Goal: Transaction & Acquisition: Obtain resource

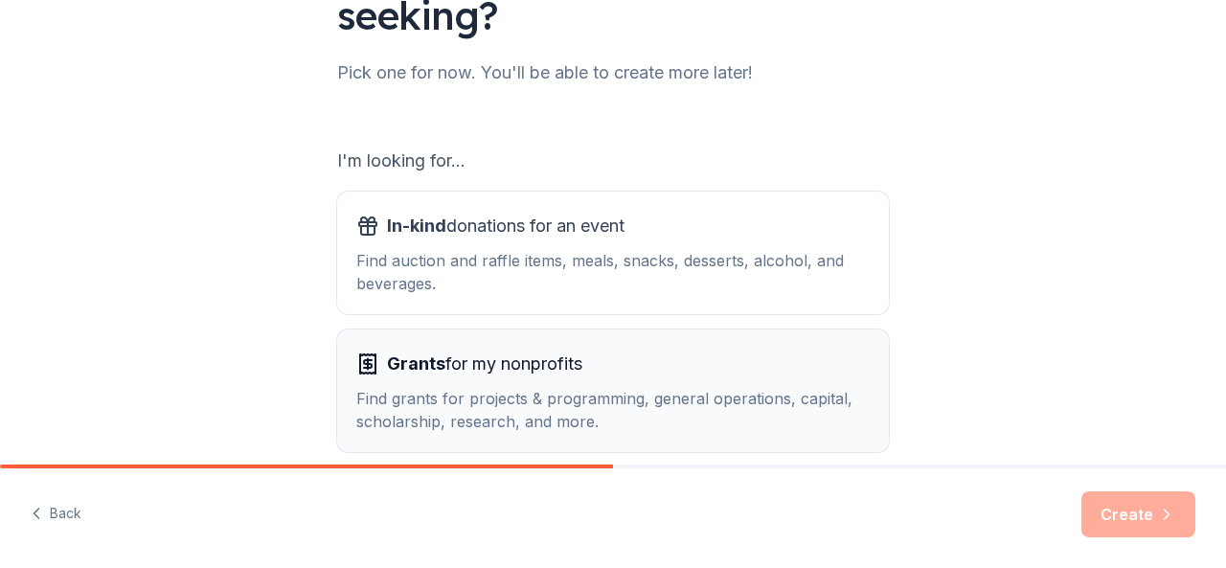
scroll to position [117, 0]
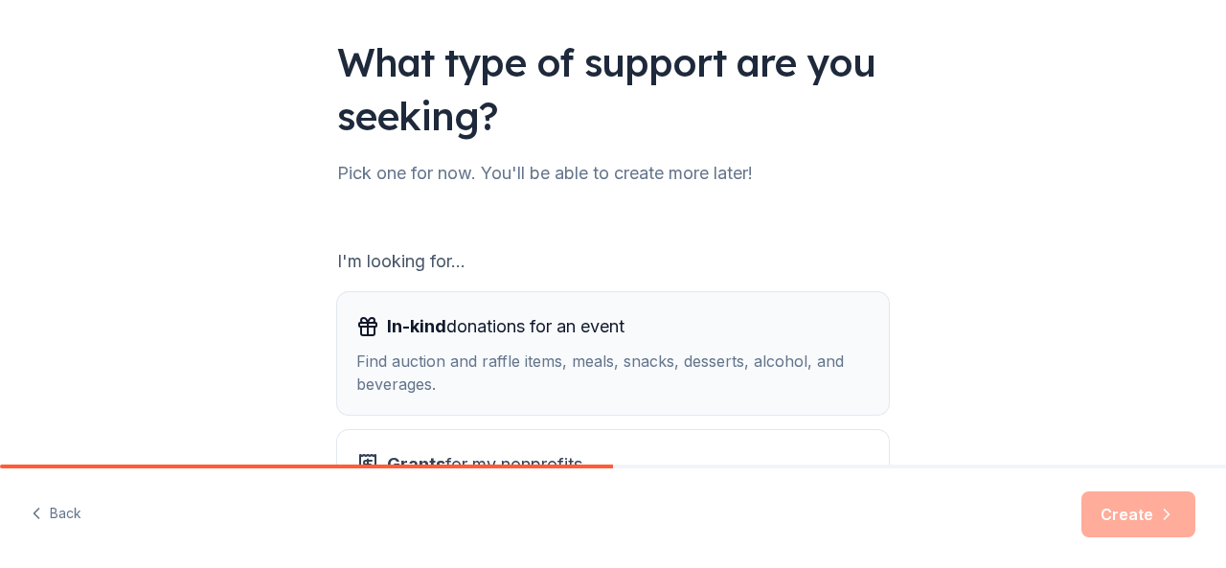
click at [665, 361] on div "Find auction and raffle items, meals, snacks, desserts, alcohol, and beverages." at bounding box center [612, 373] width 513 height 46
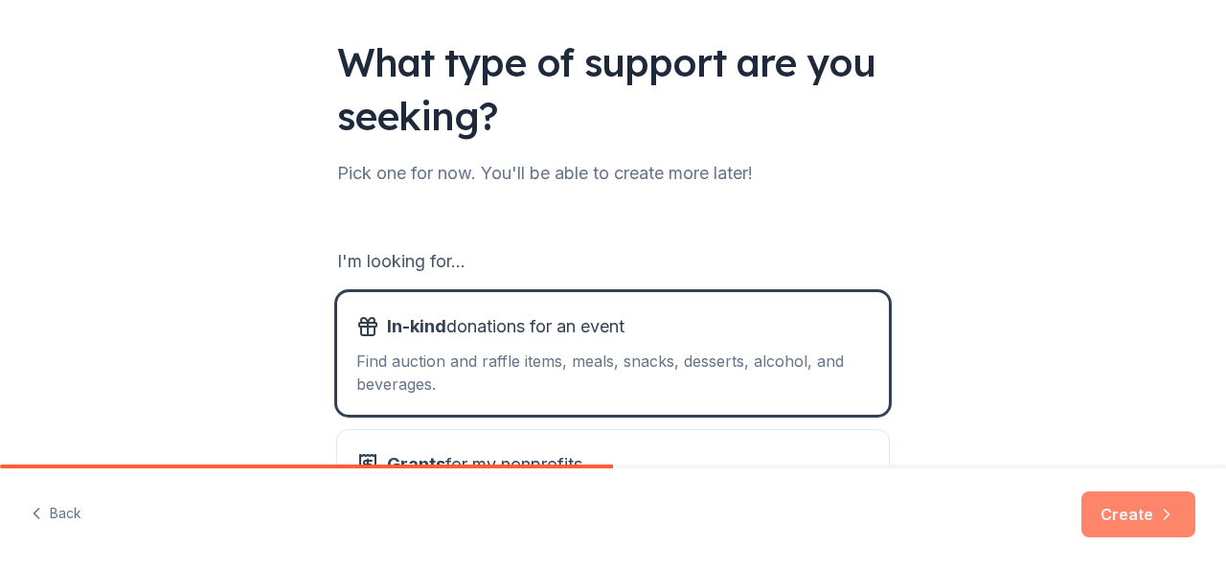
click at [1126, 500] on button "Create" at bounding box center [1138, 514] width 114 height 46
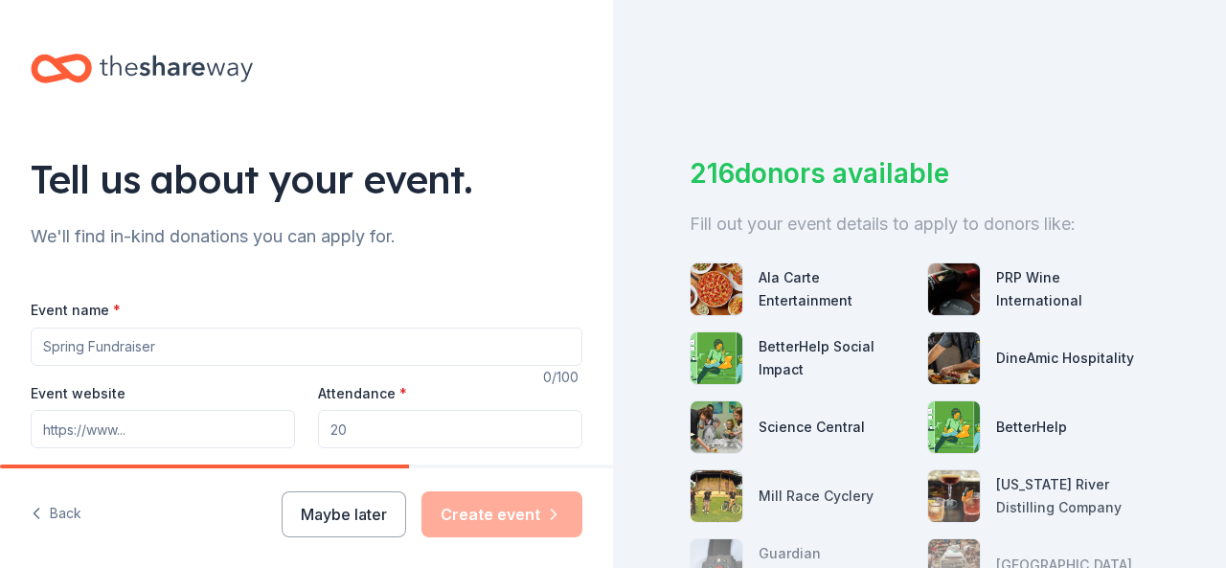
click at [130, 346] on input "Event name *" at bounding box center [307, 347] width 552 height 38
type input "W"
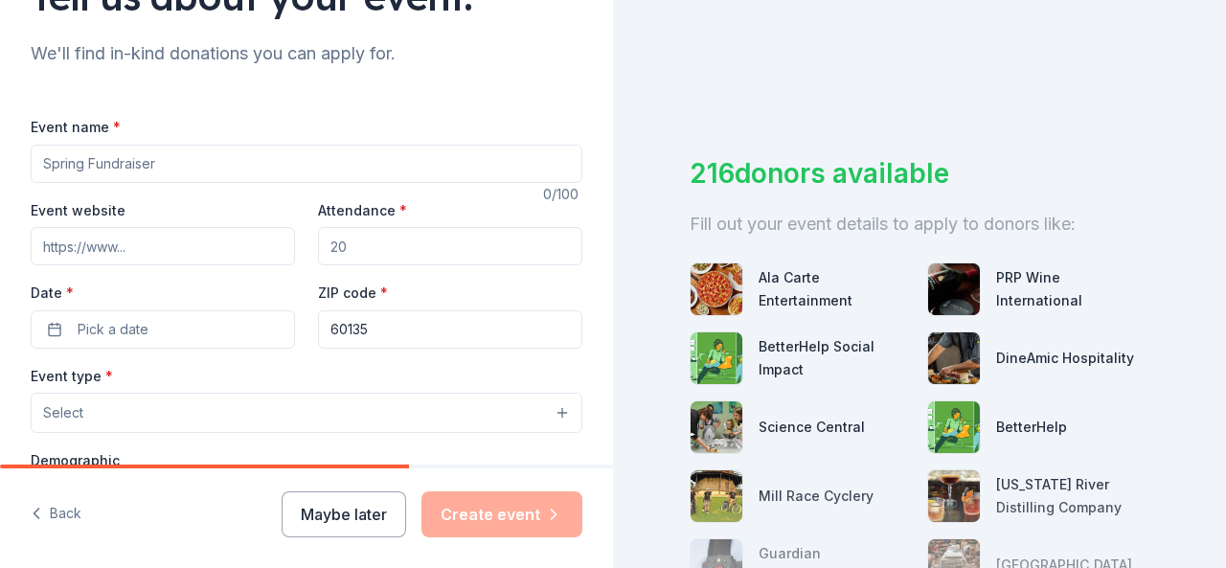
scroll to position [192, 0]
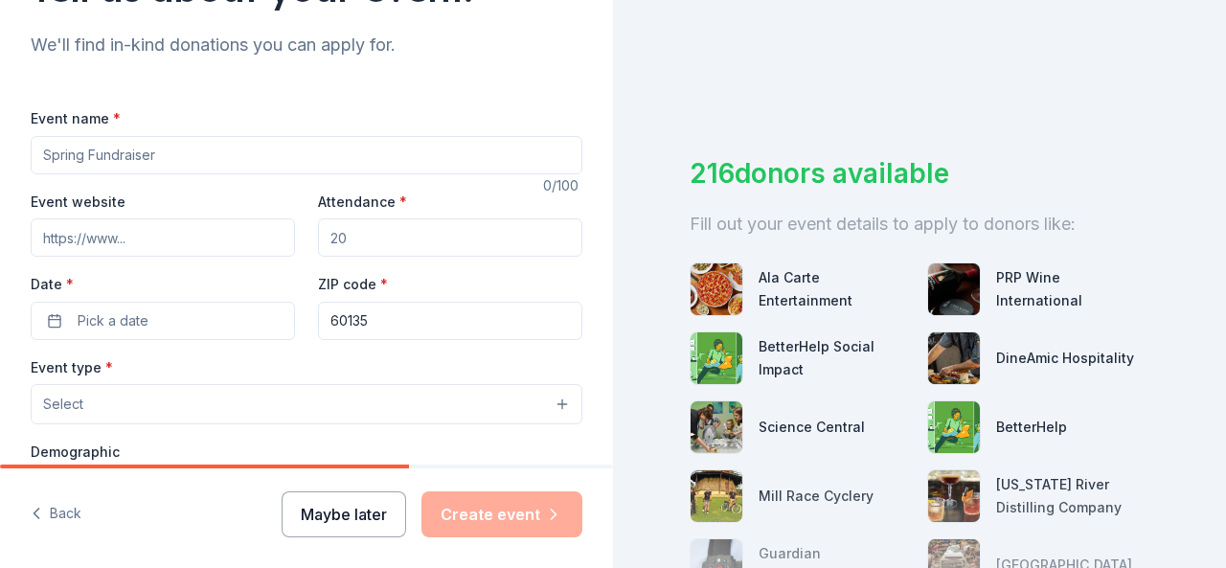
click at [349, 530] on button "Maybe later" at bounding box center [344, 514] width 125 height 46
click at [345, 524] on button "Maybe later" at bounding box center [344, 514] width 125 height 46
click at [354, 514] on button "Maybe later" at bounding box center [344, 514] width 125 height 46
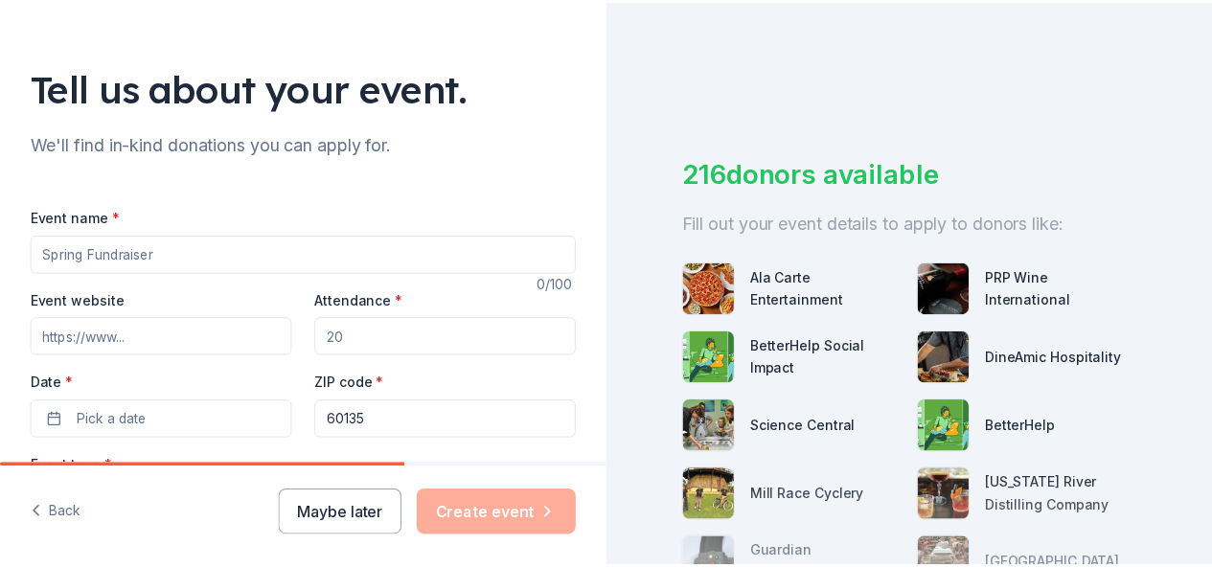
scroll to position [0, 0]
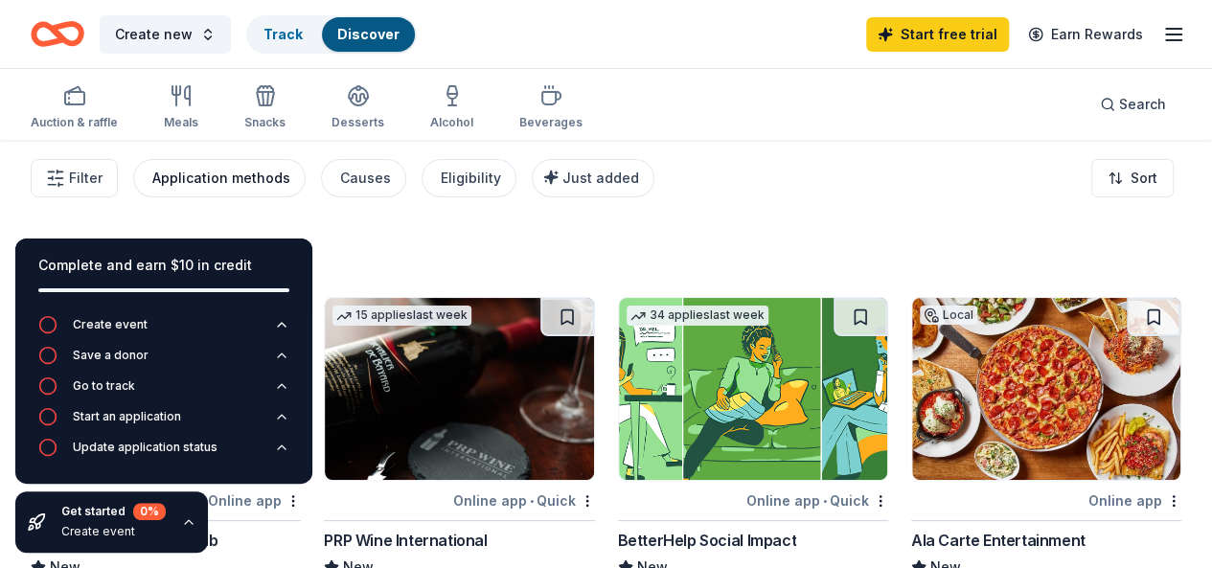
click at [244, 183] on div "Application methods" at bounding box center [221, 178] width 138 height 23
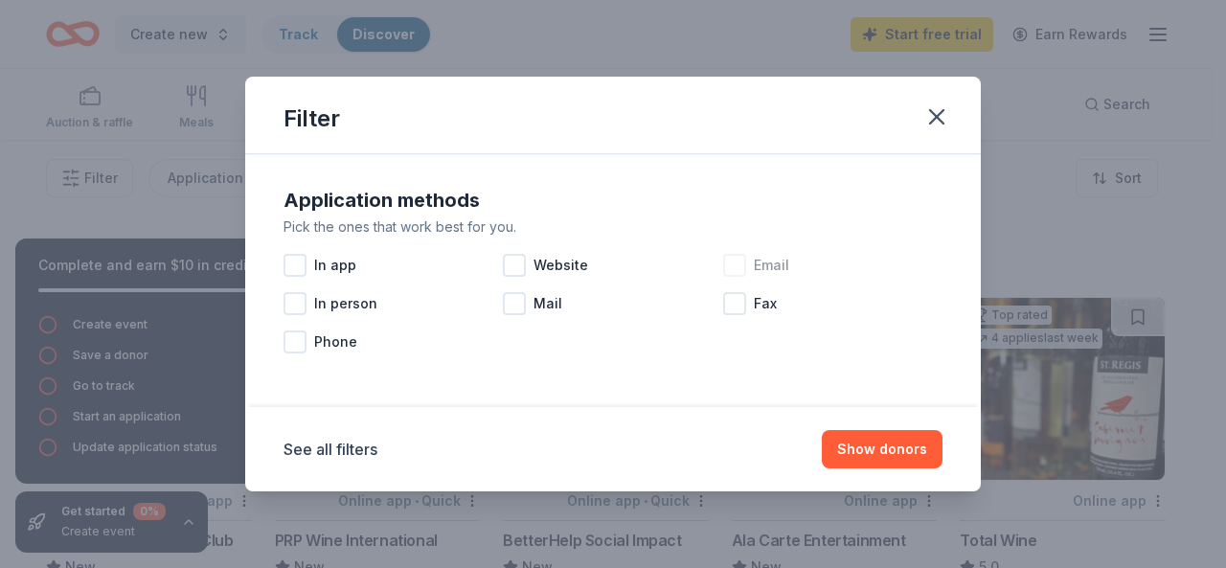
click at [732, 263] on div at bounding box center [734, 265] width 23 height 23
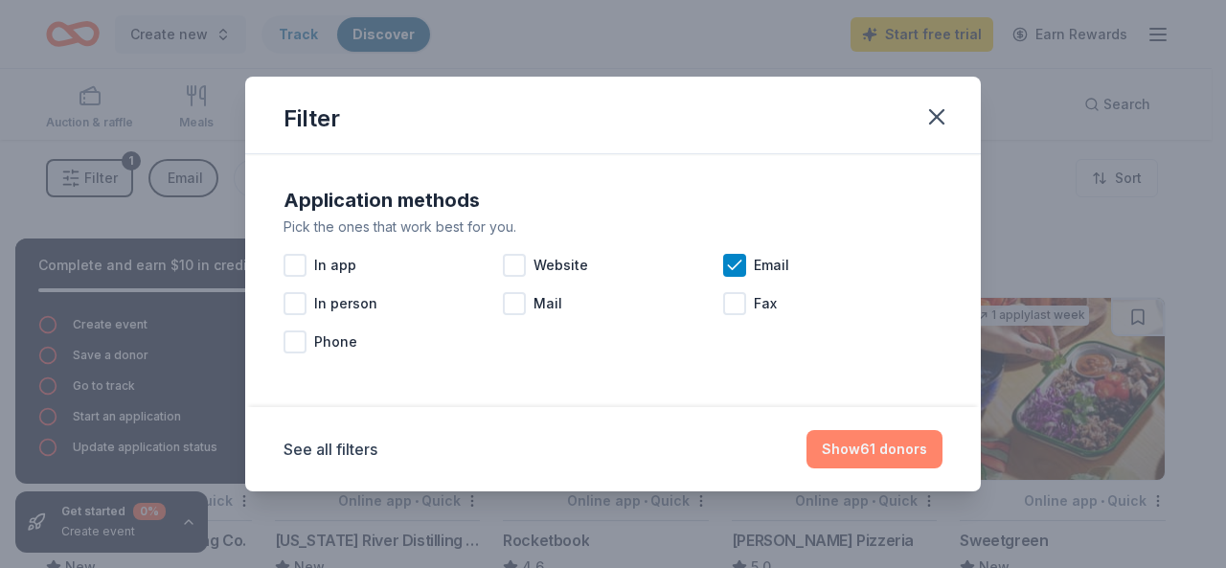
click at [893, 447] on button "Show 61 donors" at bounding box center [875, 449] width 136 height 38
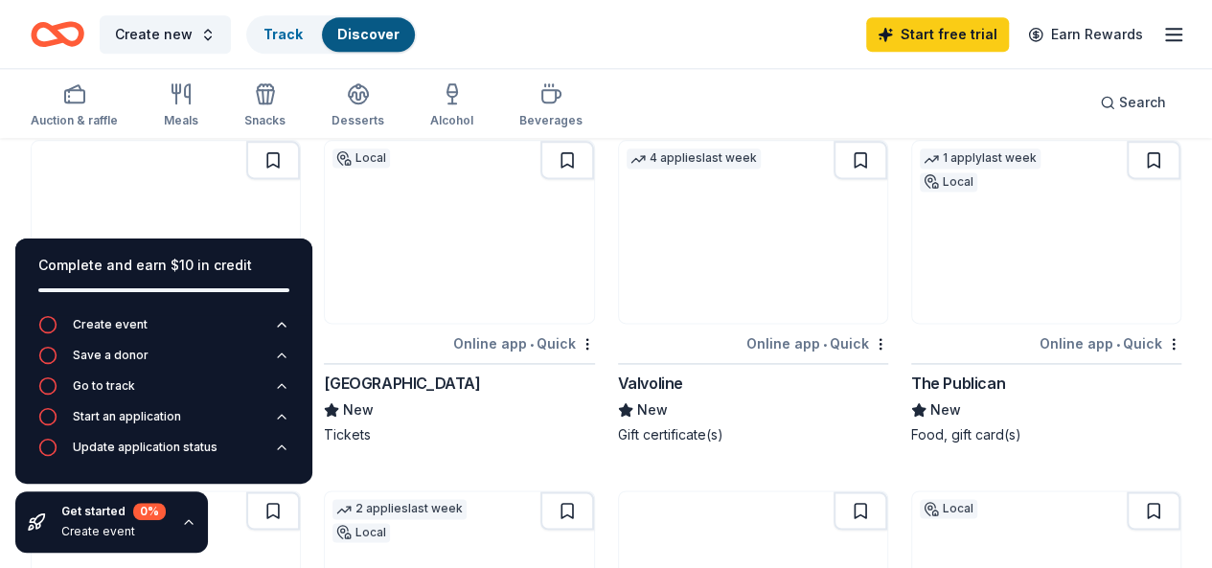
scroll to position [1208, 0]
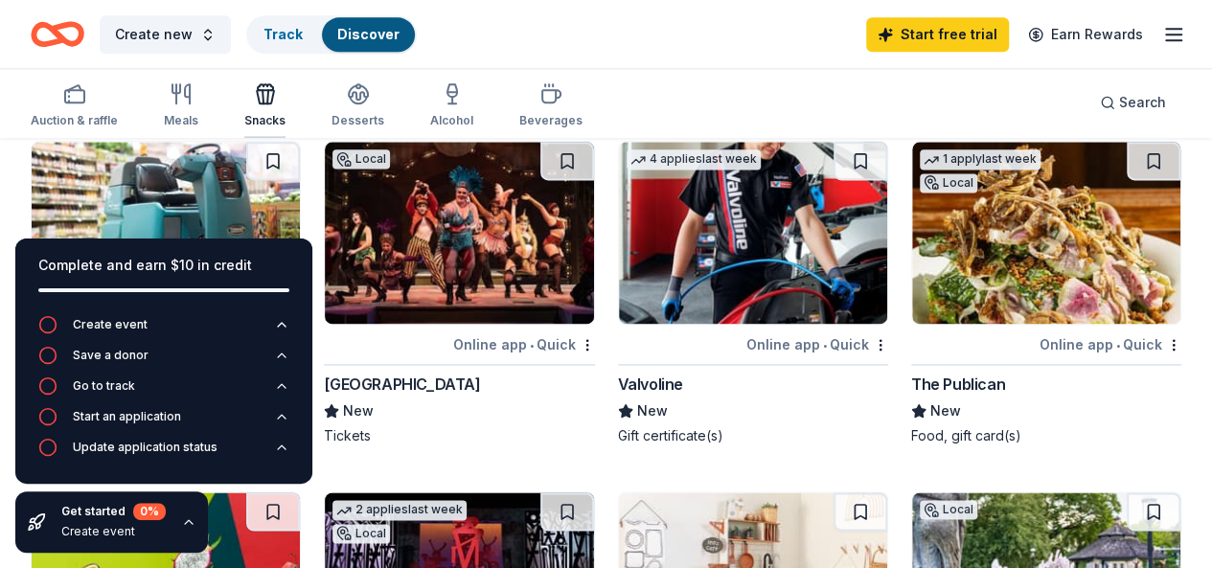
click at [285, 105] on div "Snacks" at bounding box center [264, 105] width 41 height 46
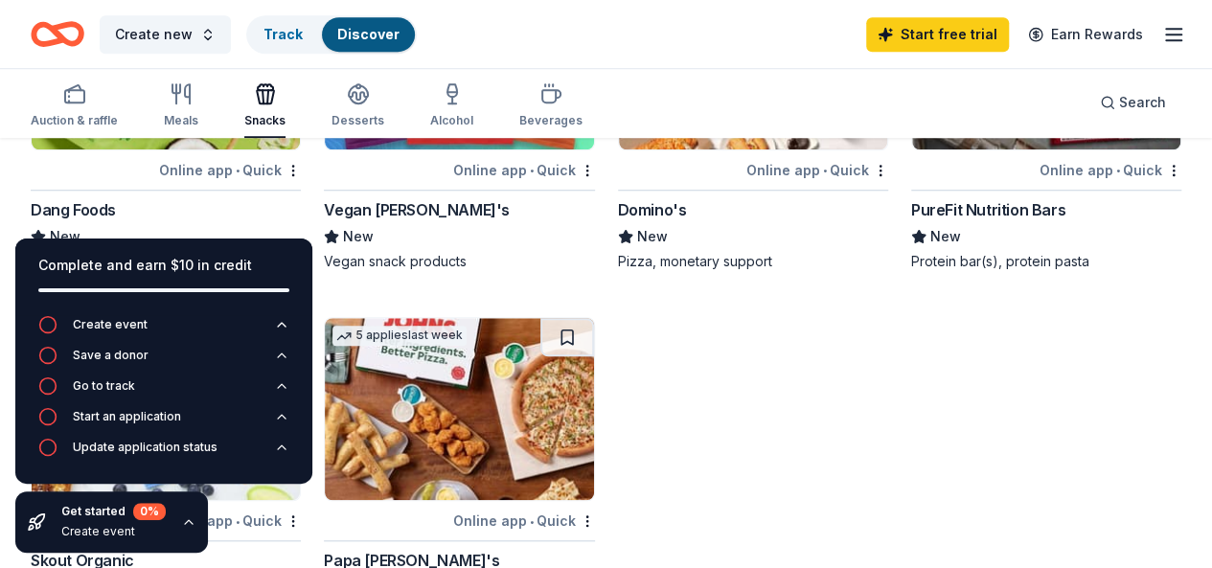
scroll to position [671, 0]
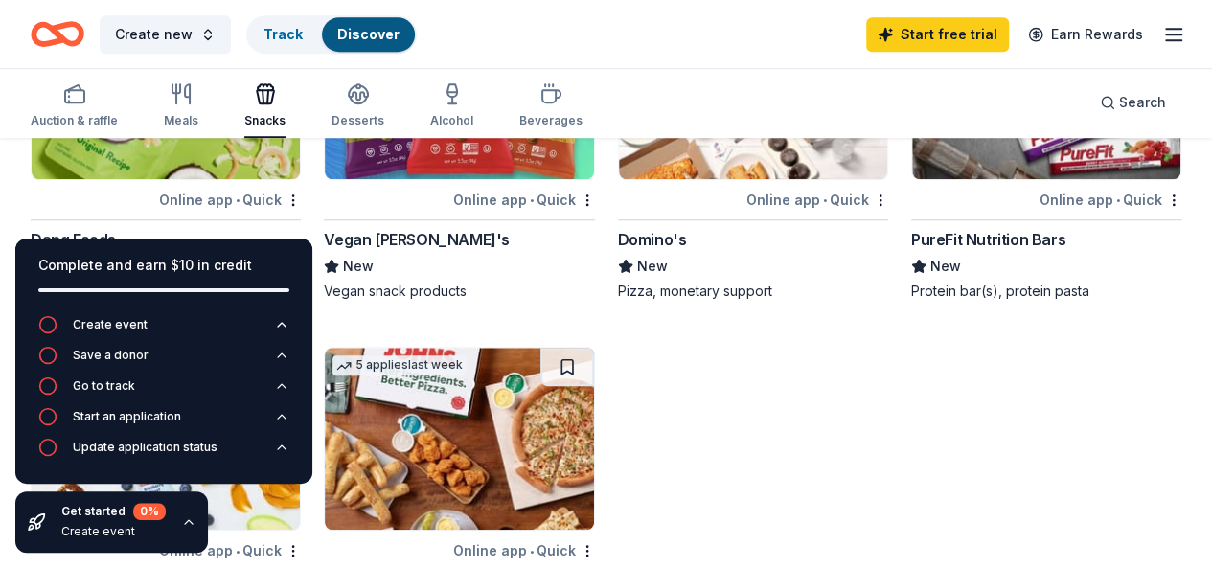
click at [618, 234] on div "Domino's" at bounding box center [753, 239] width 270 height 23
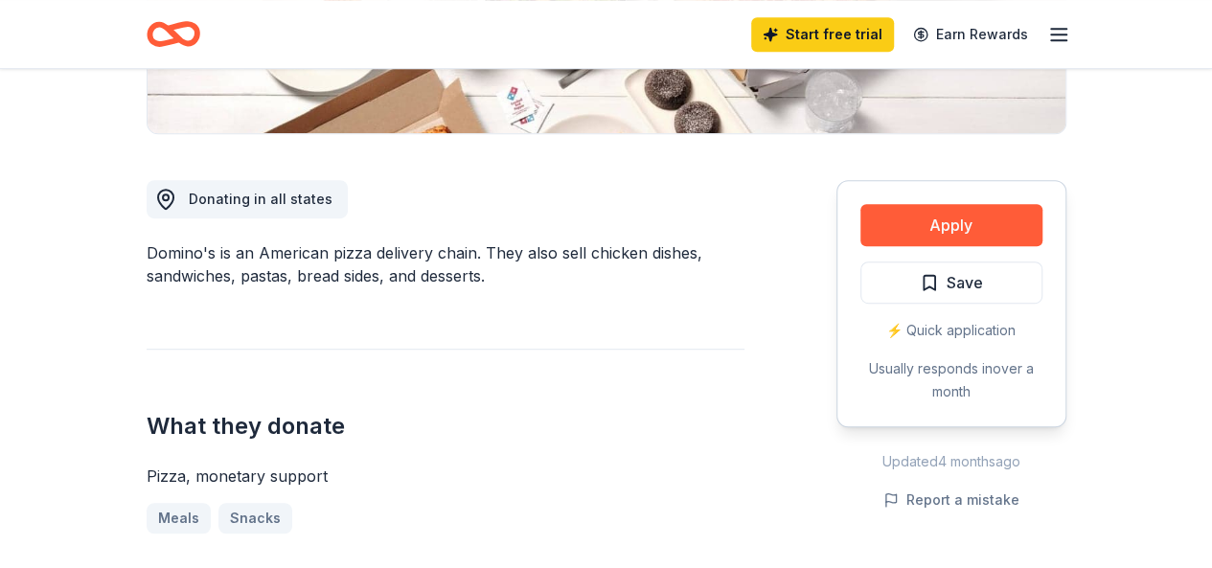
scroll to position [479, 0]
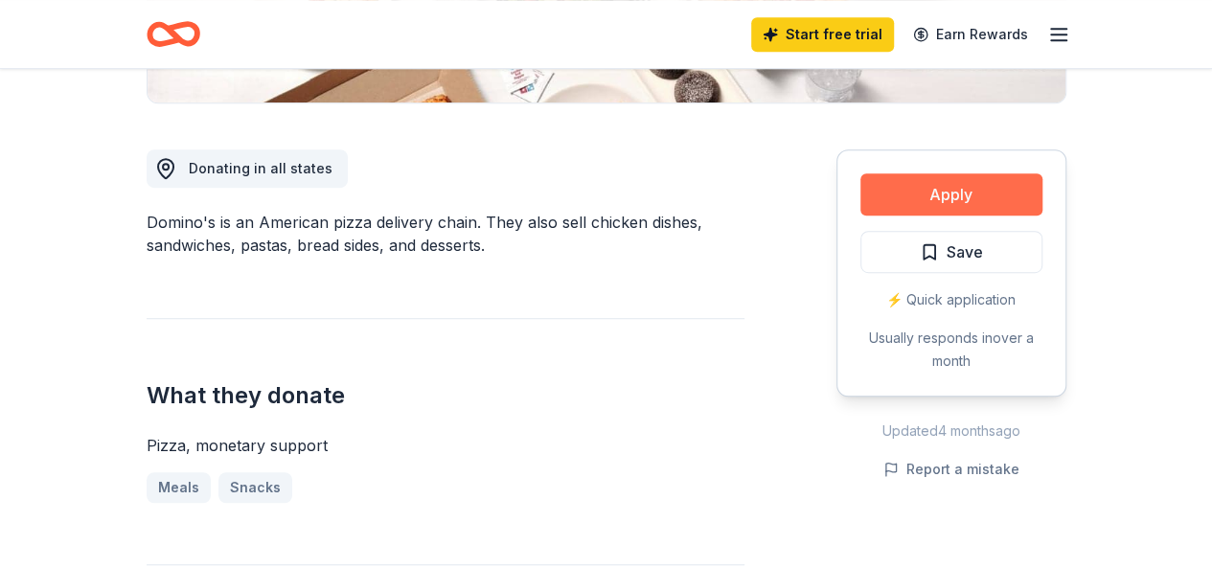
click at [944, 202] on button "Apply" at bounding box center [951, 194] width 182 height 42
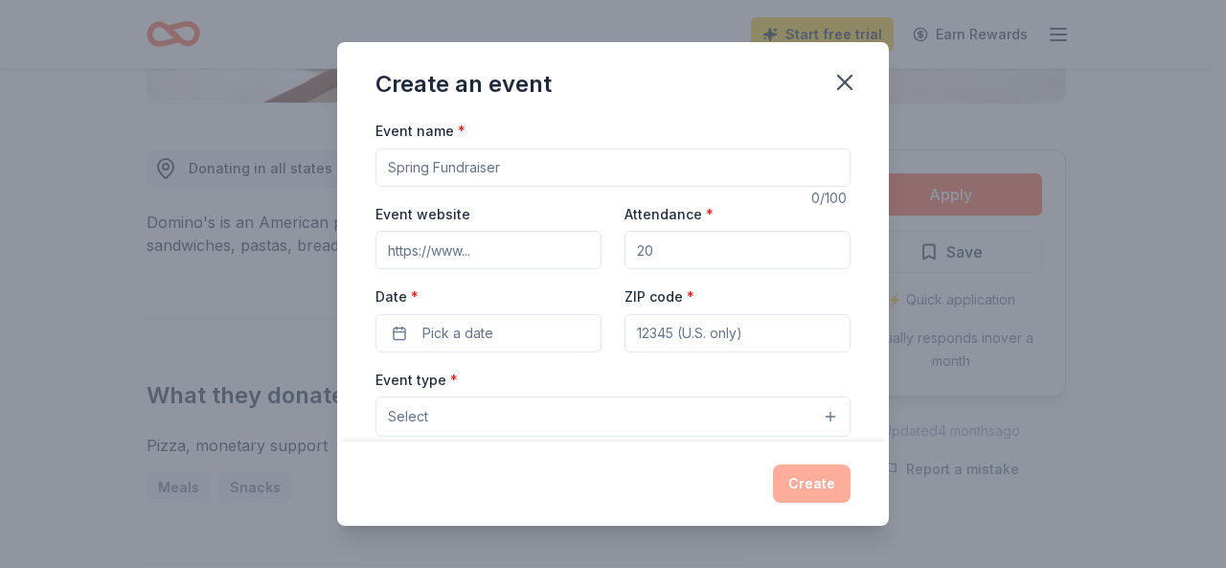
click at [739, 421] on button "Select" at bounding box center [612, 417] width 475 height 40
click at [601, 421] on button "Select" at bounding box center [612, 417] width 475 height 40
click at [841, 78] on div "Create an event Event name * 0 /100 Event website Attendance * Date * Pick a da…" at bounding box center [613, 284] width 552 height 484
click at [845, 85] on icon "button" at bounding box center [844, 82] width 27 height 27
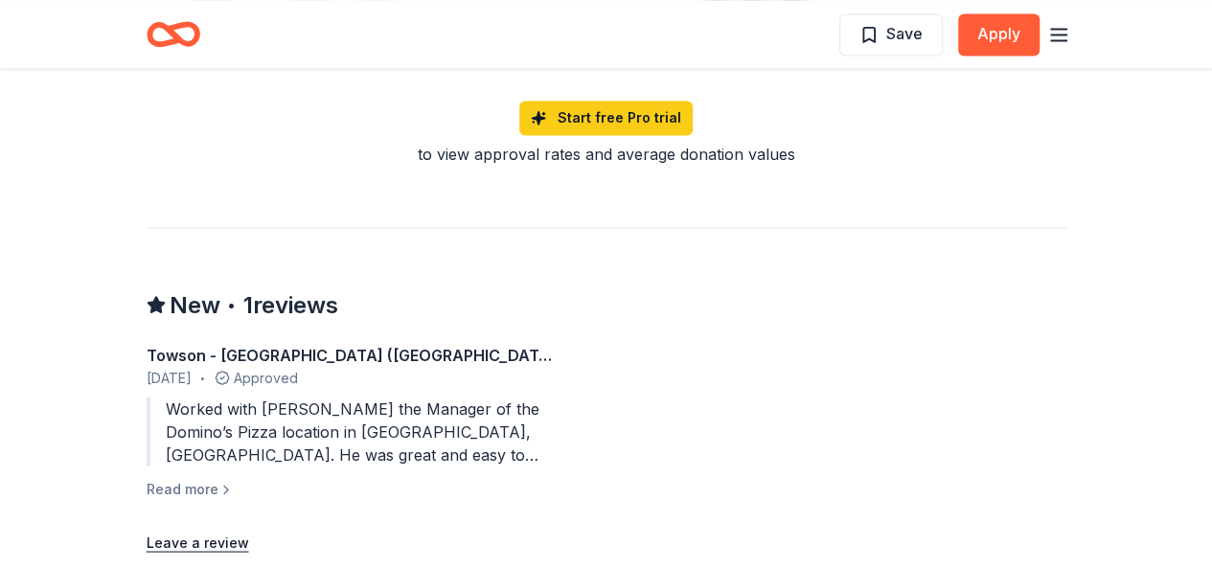
scroll to position [1628, 0]
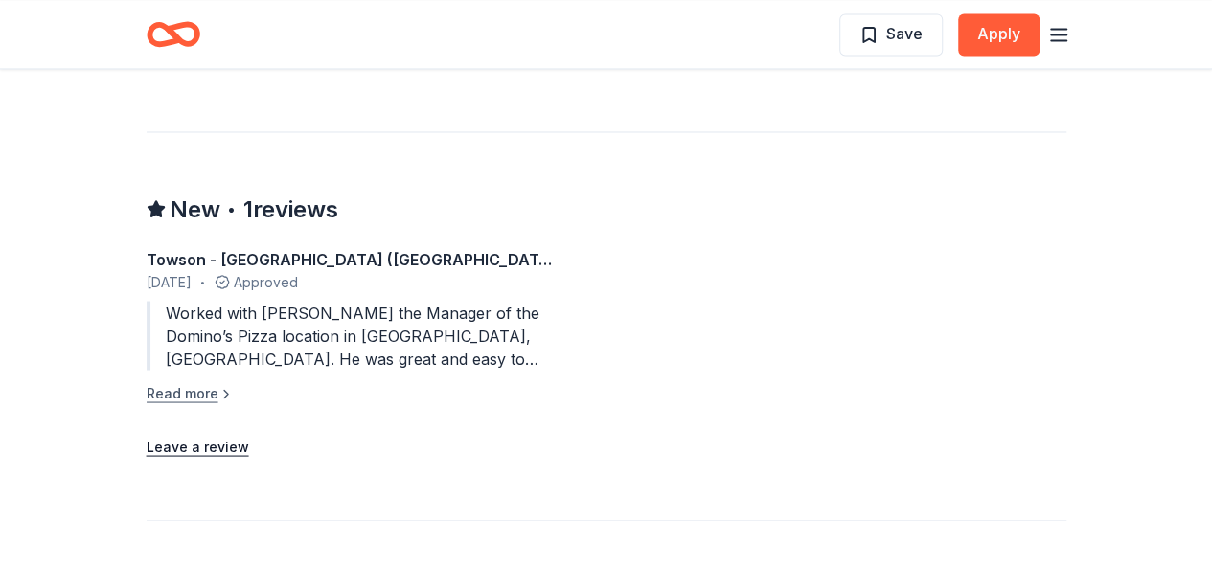
click at [201, 393] on button "Read more" at bounding box center [190, 392] width 87 height 23
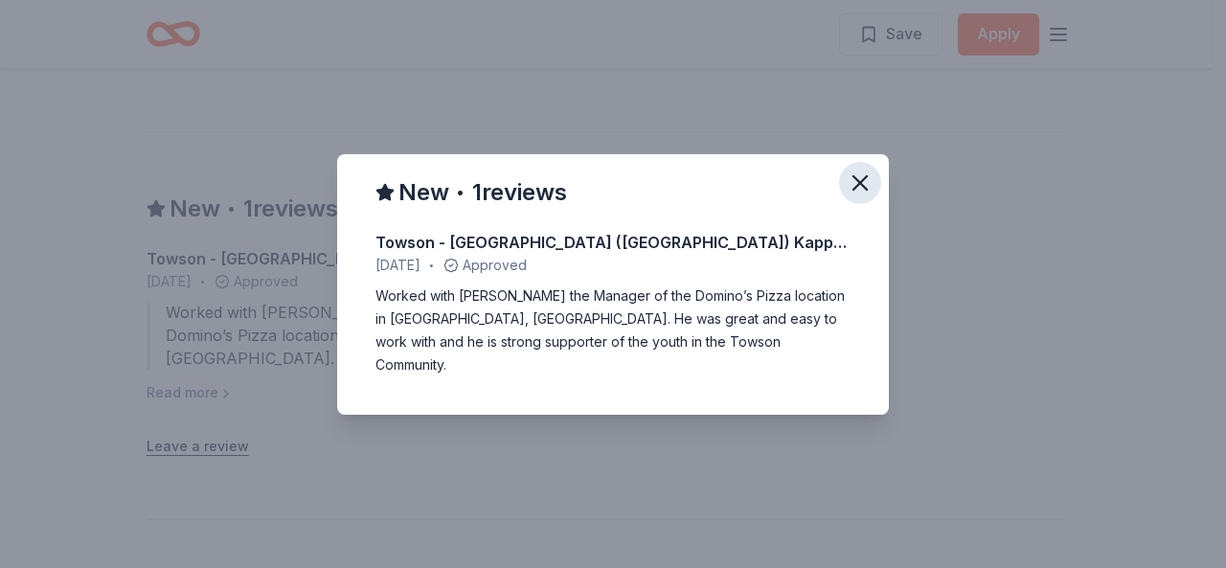
click at [857, 190] on icon "button" at bounding box center [859, 182] width 13 height 13
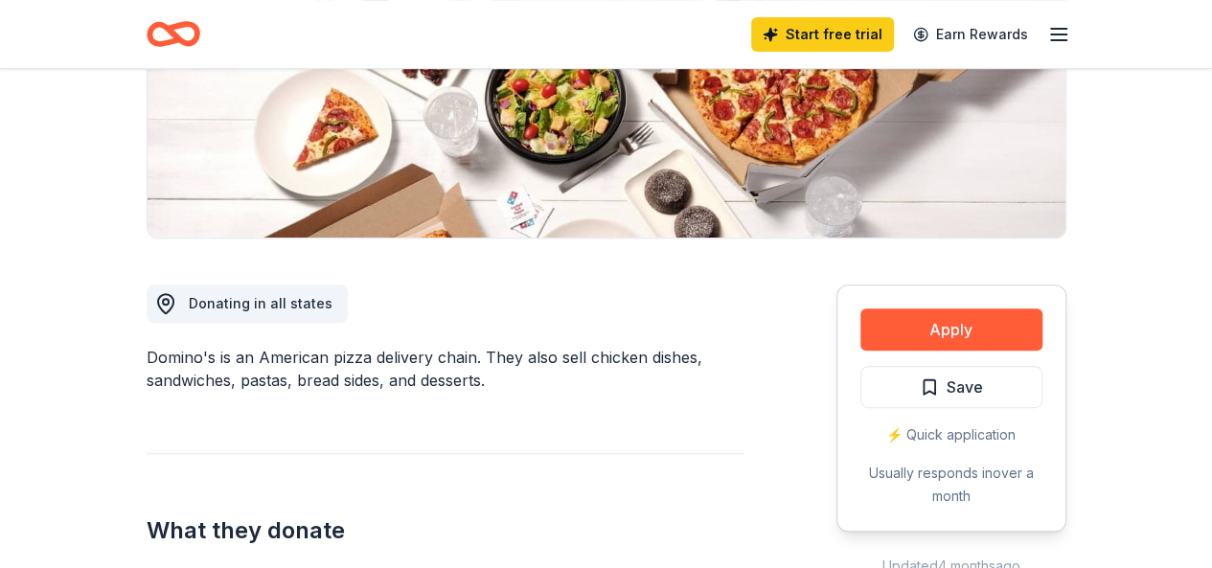
scroll to position [383, 0]
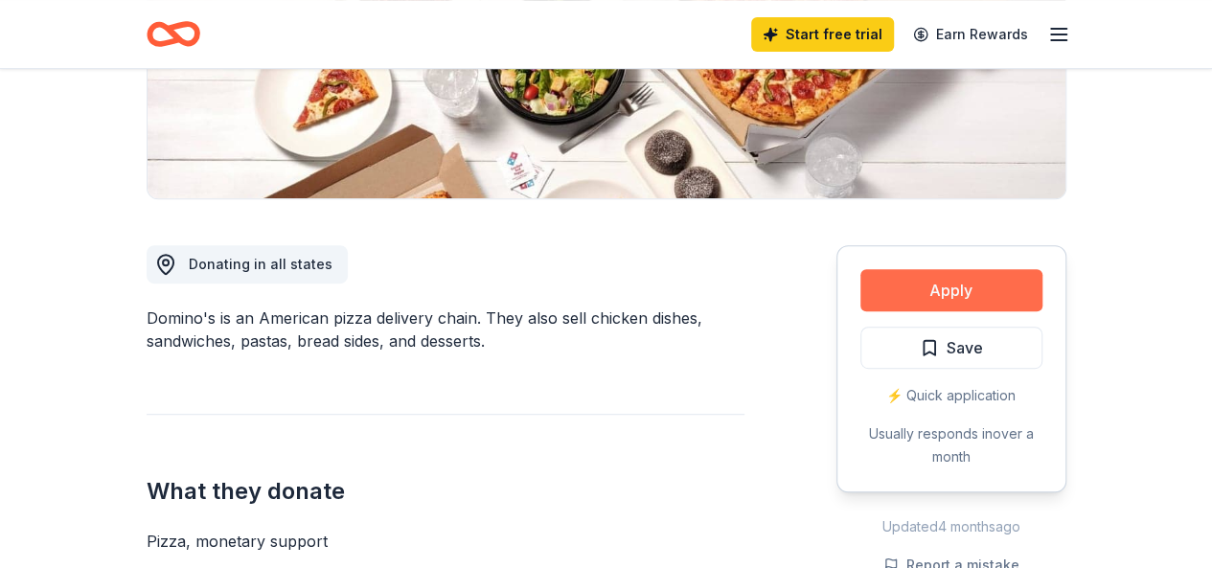
click at [925, 299] on button "Apply" at bounding box center [951, 290] width 182 height 42
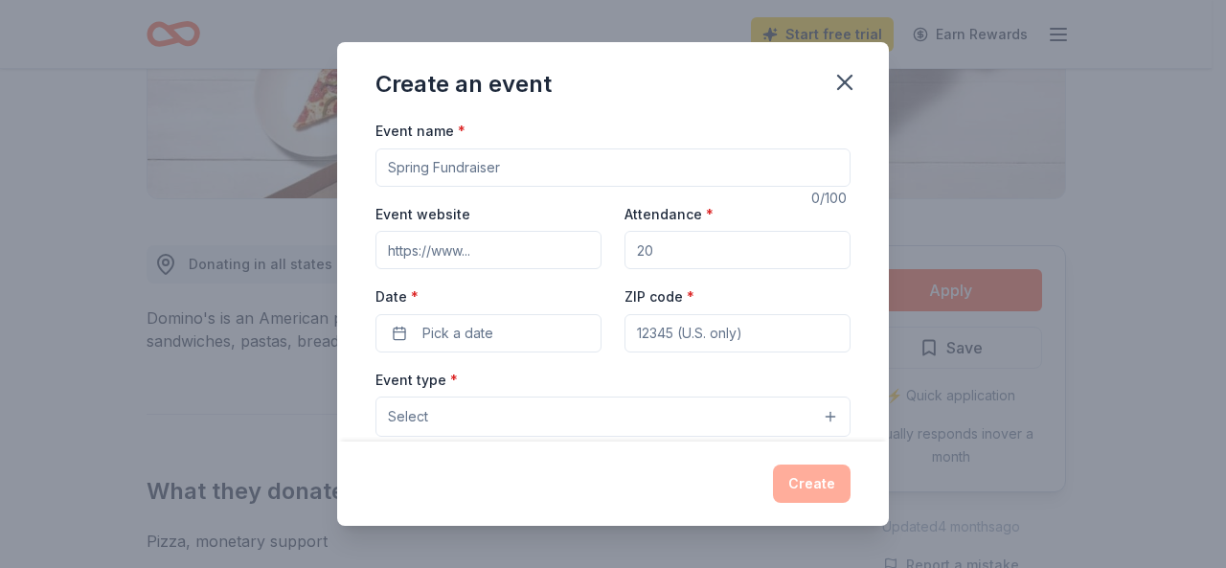
click at [466, 178] on input "Event name *" at bounding box center [612, 167] width 475 height 38
type input "PBIS Winter Celebration"
drag, startPoint x: 502, startPoint y: 292, endPoint x: 444, endPoint y: 249, distance: 71.8
click at [444, 249] on input "Event website" at bounding box center [488, 250] width 226 height 38
type input "c"
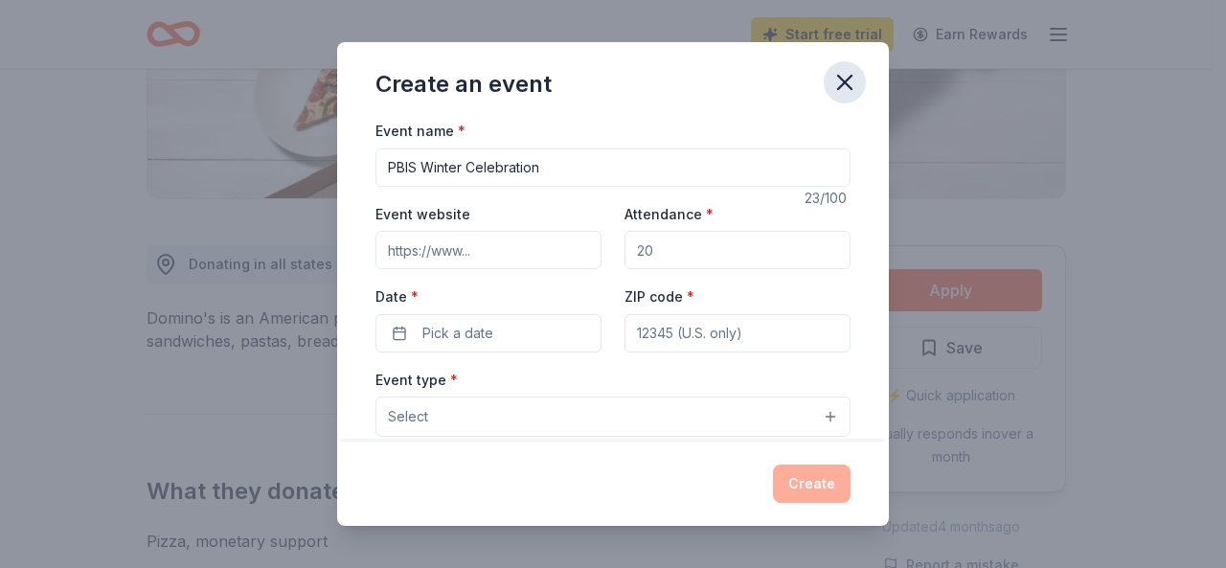
click at [845, 72] on icon "button" at bounding box center [844, 82] width 27 height 27
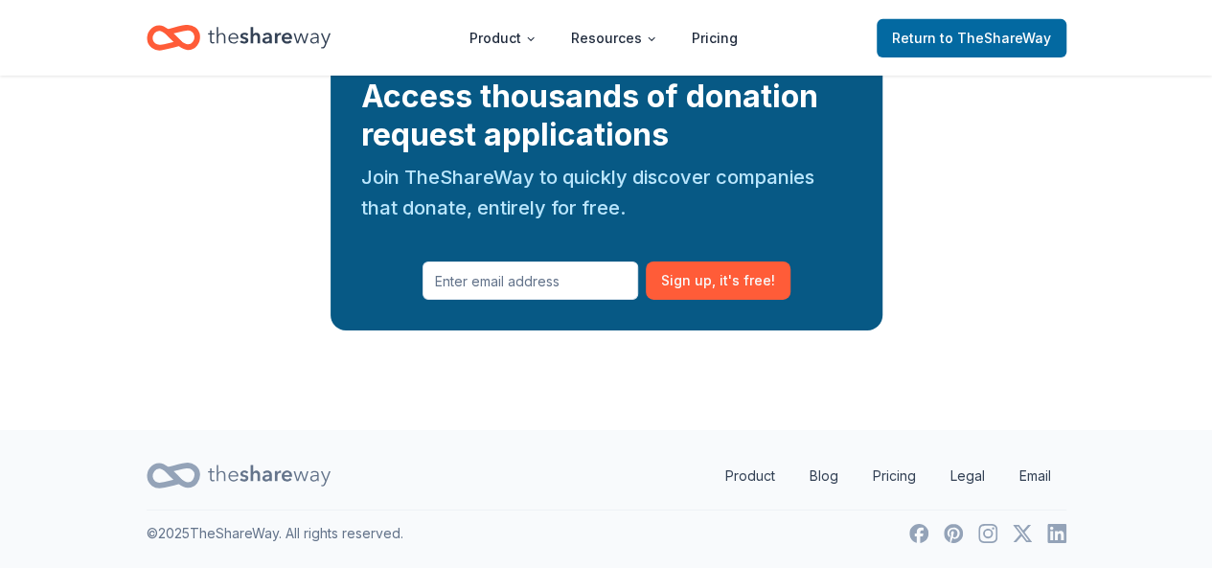
scroll to position [6992, 0]
click at [536, 300] on input "text" at bounding box center [530, 280] width 216 height 38
type input "[EMAIL_ADDRESS][DOMAIN_NAME]"
click at [706, 300] on button "Sign up , it ' s free!" at bounding box center [718, 280] width 145 height 38
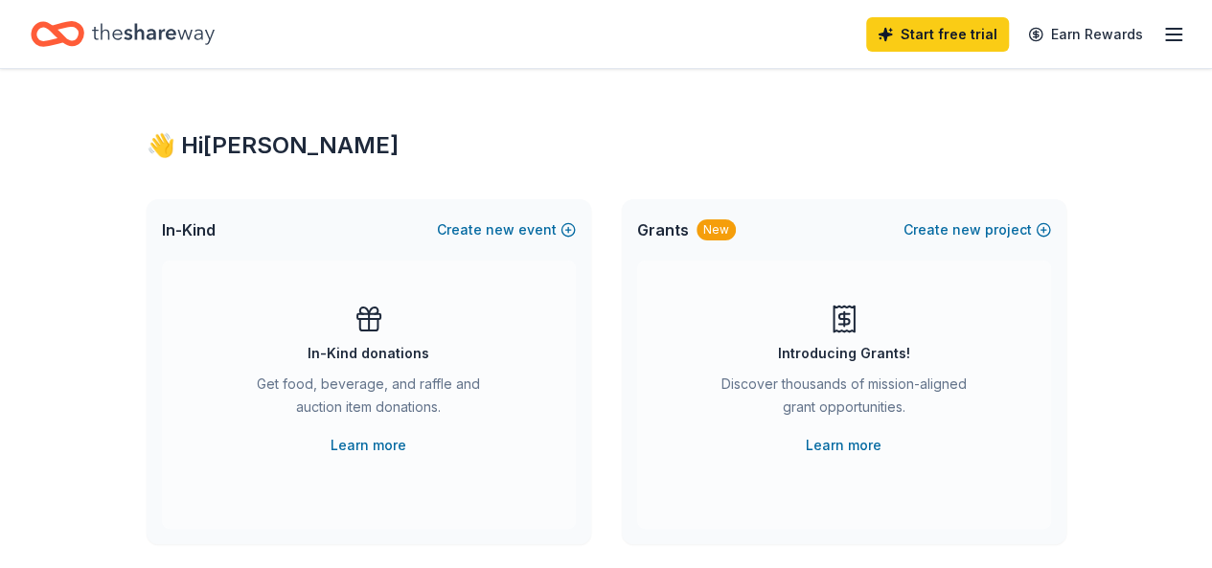
click at [1162, 35] on icon "button" at bounding box center [1173, 34] width 23 height 23
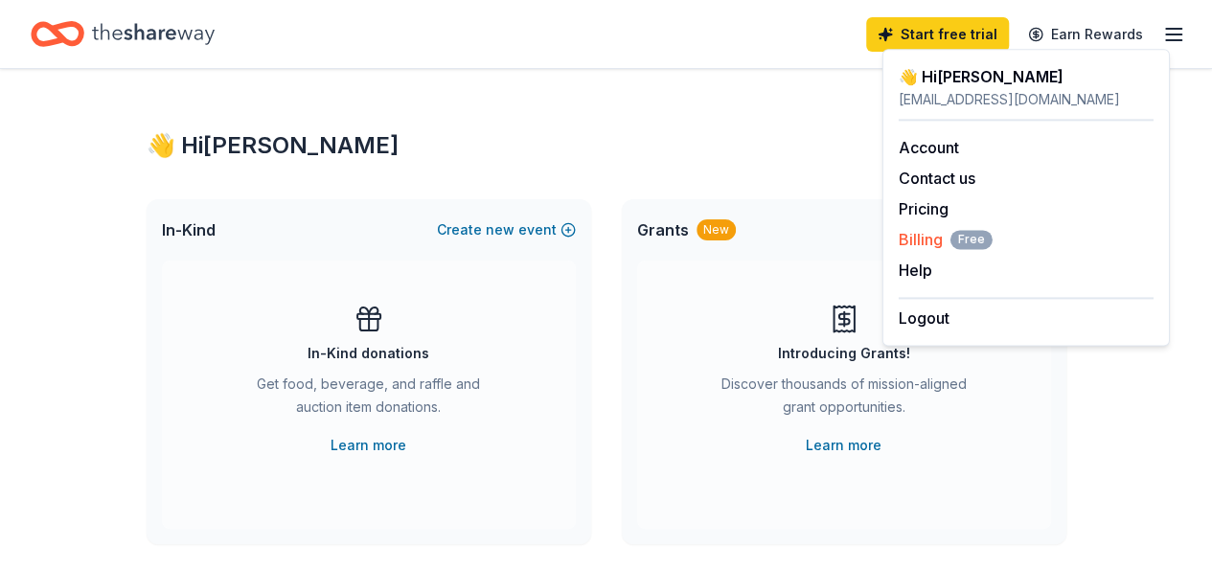
click at [910, 237] on span "Billing Free" at bounding box center [945, 239] width 94 height 23
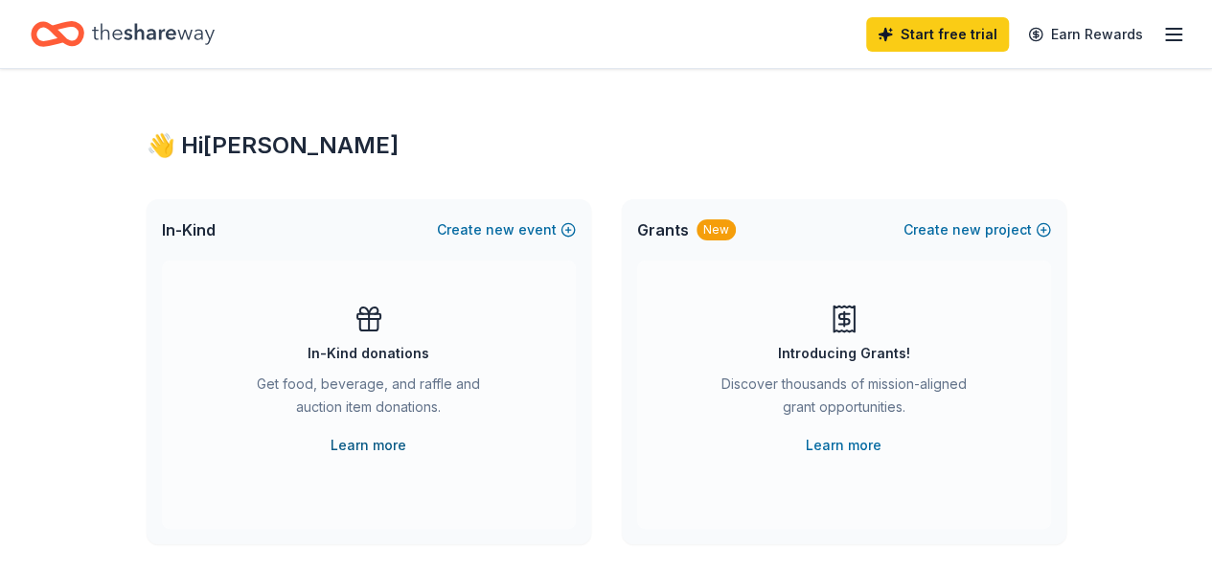
click at [377, 441] on link "Learn more" at bounding box center [368, 445] width 76 height 23
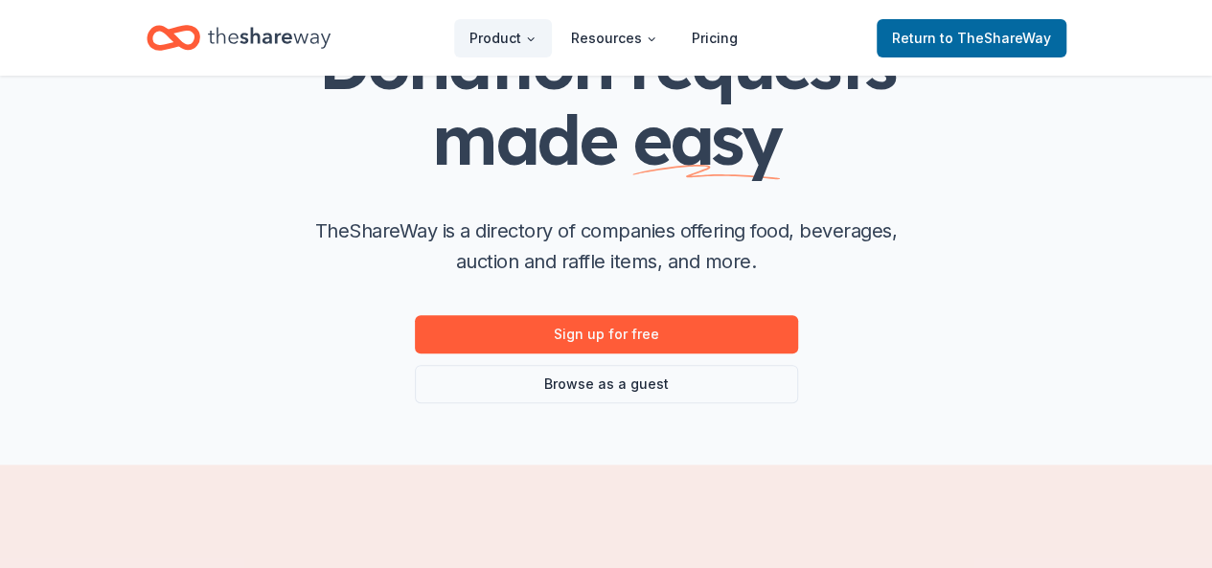
scroll to position [192, 0]
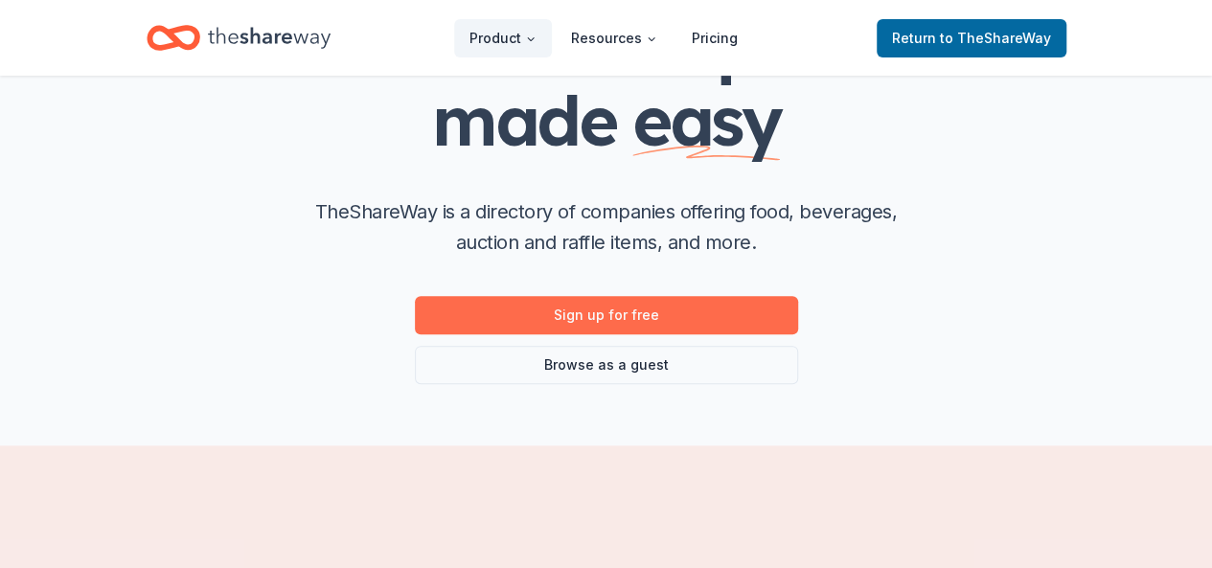
click at [513, 314] on link "Sign up for free" at bounding box center [606, 315] width 383 height 38
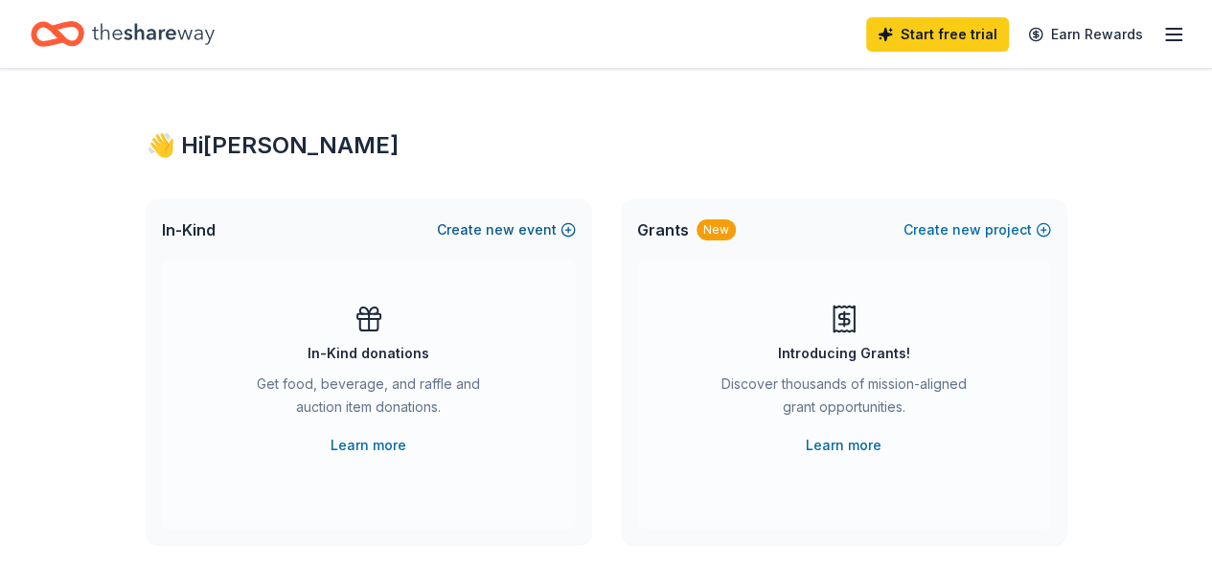
click at [535, 231] on button "Create new event" at bounding box center [506, 229] width 139 height 23
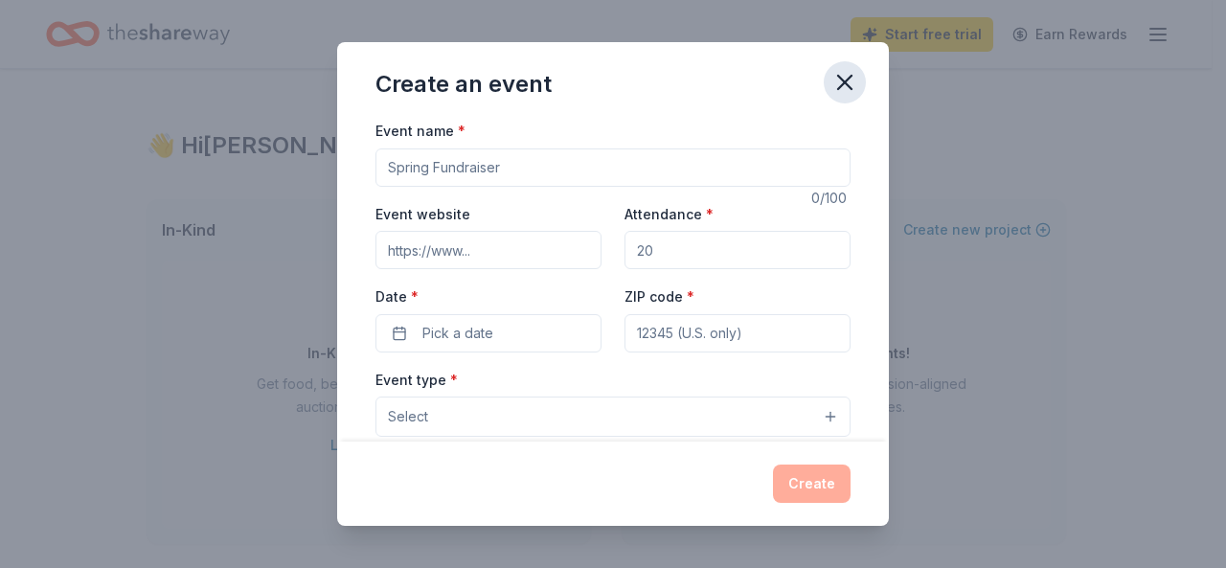
click at [842, 87] on icon "button" at bounding box center [844, 82] width 27 height 27
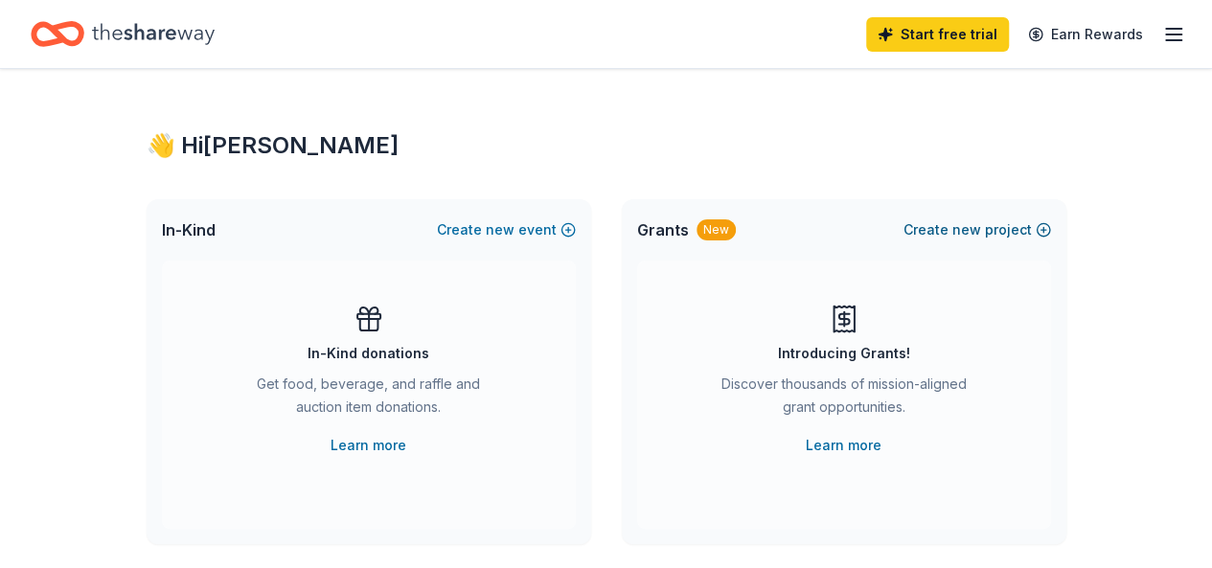
click at [970, 231] on span "new" at bounding box center [966, 229] width 29 height 23
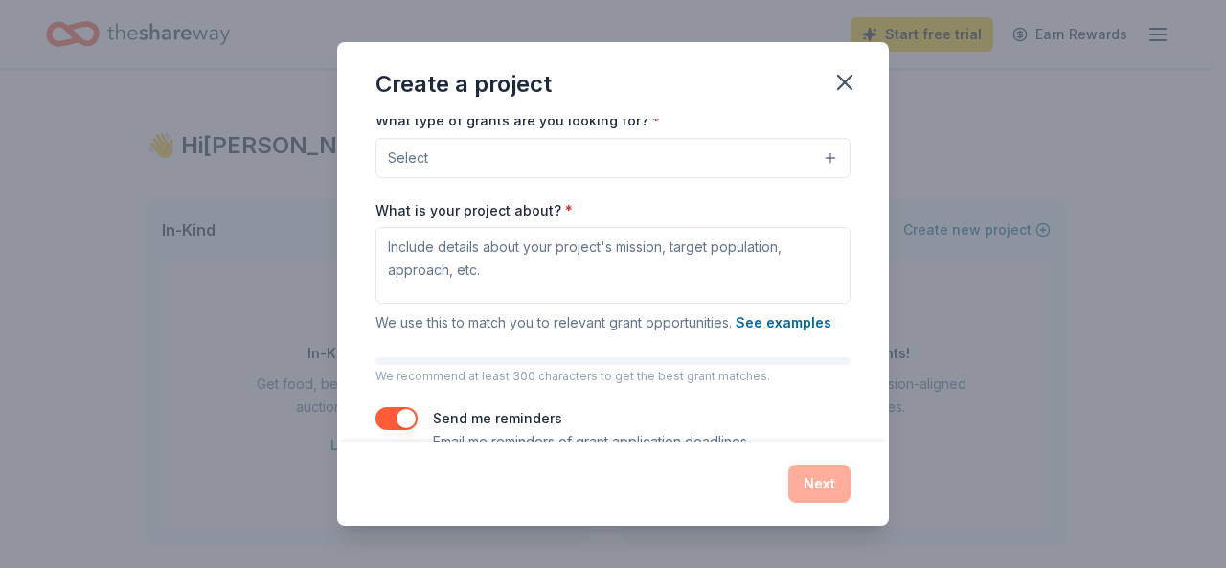
scroll to position [232, 0]
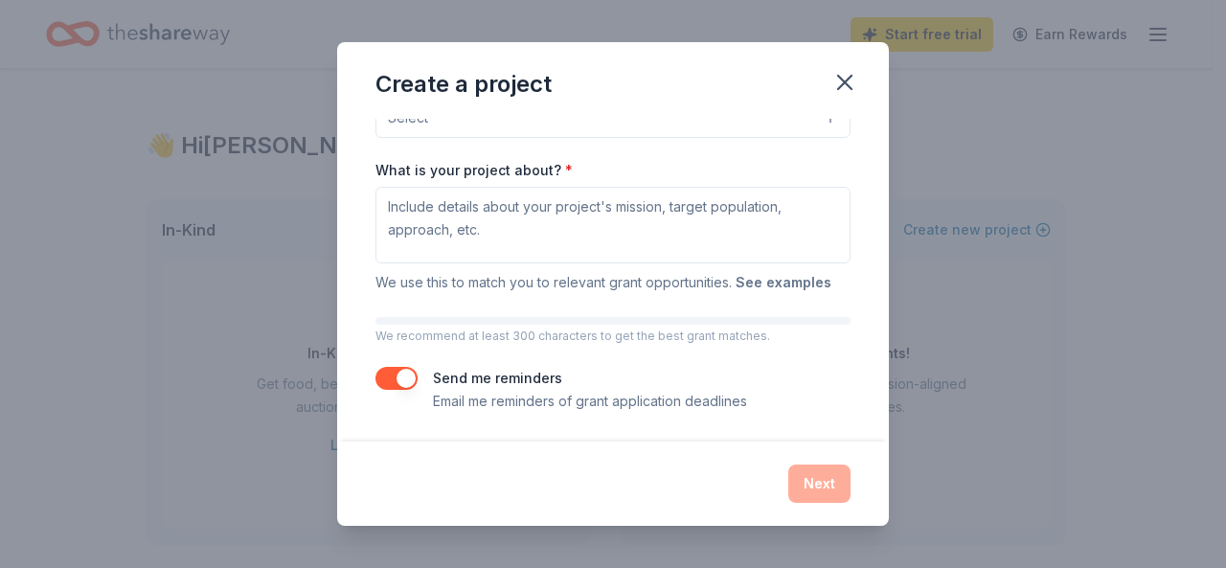
click at [778, 276] on button "See examples" at bounding box center [784, 282] width 96 height 23
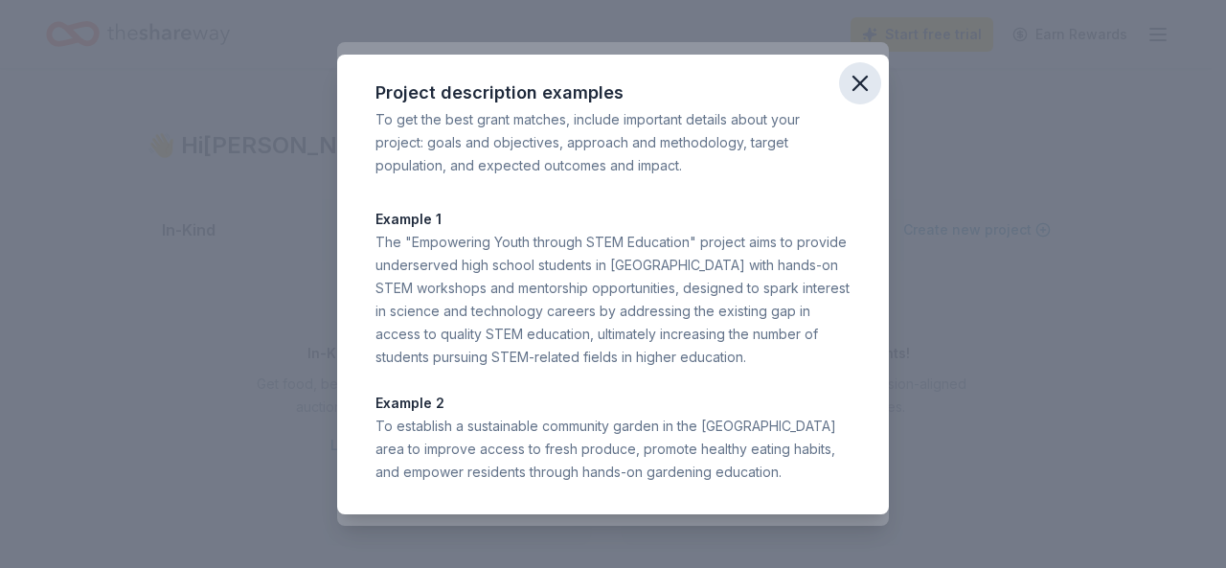
click at [854, 78] on icon "button" at bounding box center [859, 83] width 13 height 13
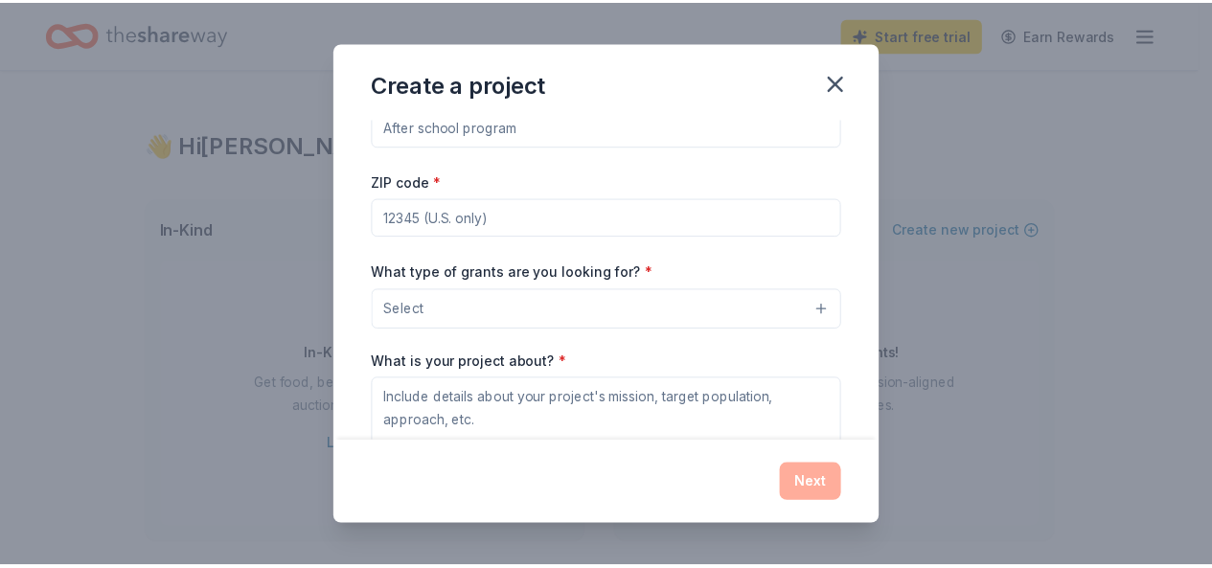
scroll to position [0, 0]
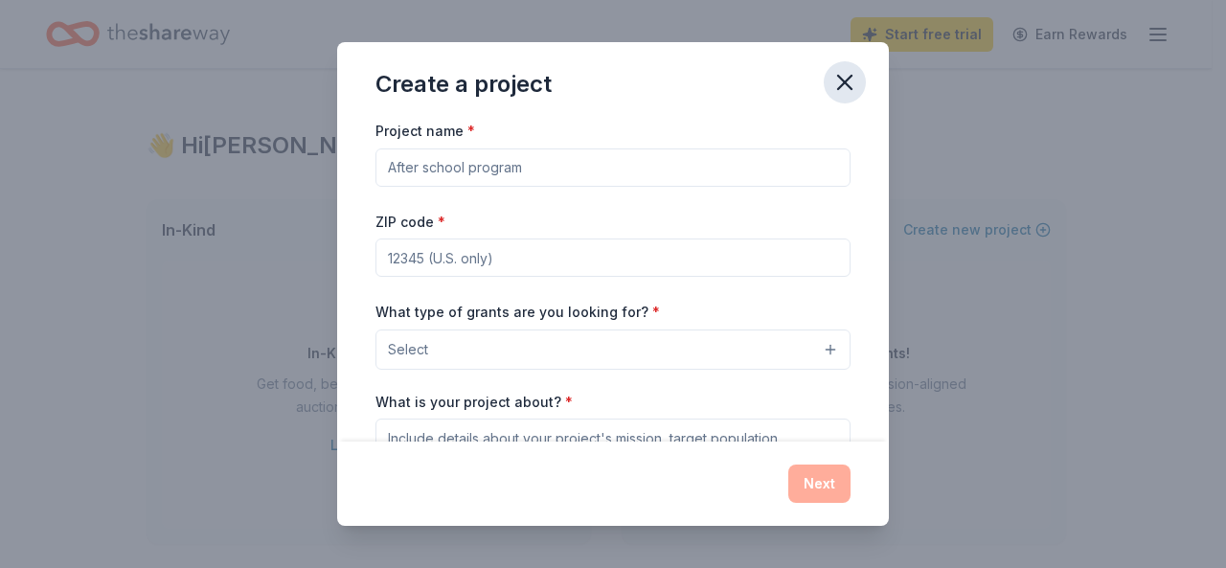
click at [852, 86] on icon "button" at bounding box center [844, 82] width 27 height 27
